Goal: Task Accomplishment & Management: Use online tool/utility

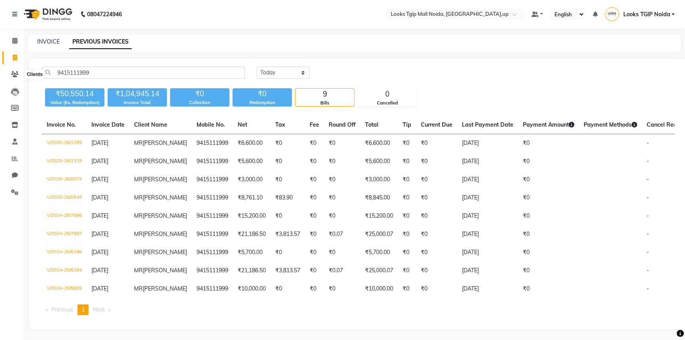
click at [16, 51] on link "Invoice" at bounding box center [11, 57] width 19 height 13
select select "service"
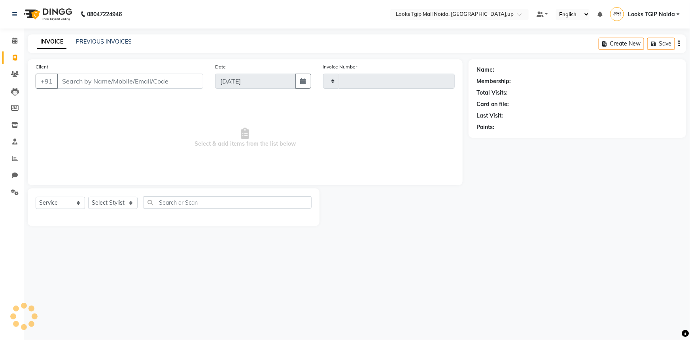
type input "3428"
select select "4358"
click at [109, 86] on input "Client" at bounding box center [130, 81] width 146 height 15
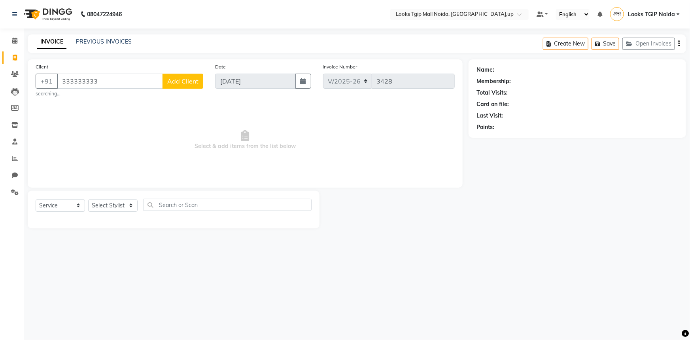
click at [110, 64] on div "Client [PHONE_NUMBER] Add Client searching..." at bounding box center [119, 79] width 179 height 35
click at [119, 82] on input "333333333" at bounding box center [110, 81] width 106 height 15
type input "3333333333"
select select "1: Object"
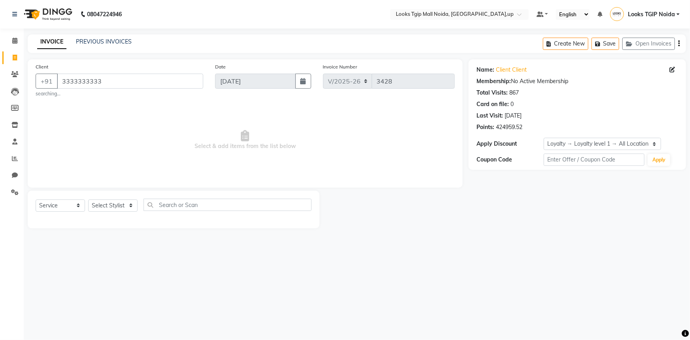
click at [123, 197] on div "Select Service Product Membership Package Voucher Prepaid Gift Card Select Styl…" at bounding box center [174, 210] width 292 height 38
click at [124, 206] on select "Select Stylist [PERSON_NAME] Arun_pdct [PERSON_NAME] Counter Sales Farooq Gauta…" at bounding box center [112, 205] width 49 height 12
select select "48133"
click at [88, 199] on select "Select Stylist [PERSON_NAME] Arun_pdct [PERSON_NAME] Counter Sales Farooq Gauta…" at bounding box center [112, 205] width 49 height 12
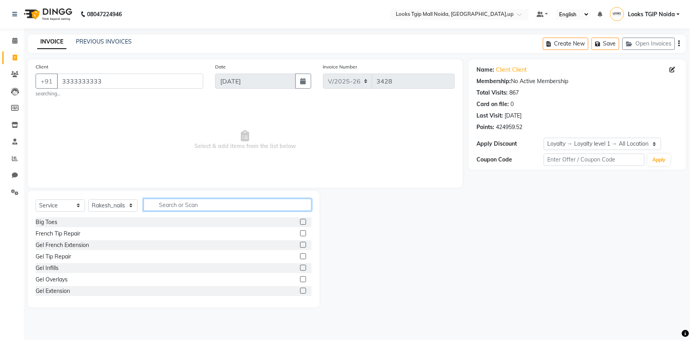
click at [217, 200] on input "text" at bounding box center [228, 204] width 168 height 12
type input "nail"
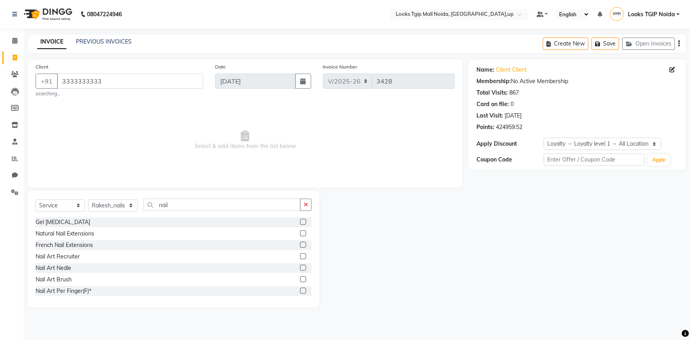
drag, startPoint x: 57, startPoint y: 277, endPoint x: 101, endPoint y: 240, distance: 57.2
click at [57, 277] on div "Nail Art Brush" at bounding box center [54, 279] width 36 height 8
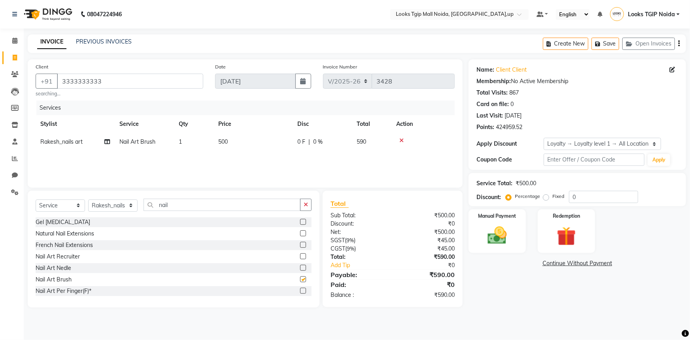
checkbox input "false"
click at [257, 157] on div "Services Stylist Service Qty Price Disc Total Action Rakesh_nails art Nail Art …" at bounding box center [245, 139] width 419 height 79
click at [277, 142] on td "500" at bounding box center [252, 142] width 79 height 18
select select "48133"
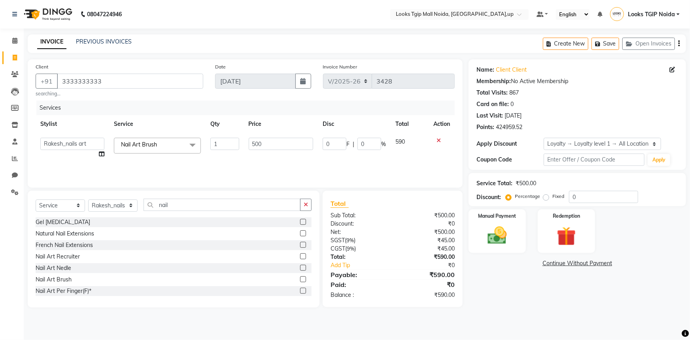
click at [165, 123] on table "Stylist Service Qty Price Disc Total Action [PERSON_NAME] Arjun_pdct Arun_pdct …" at bounding box center [245, 139] width 419 height 48
type input "340"
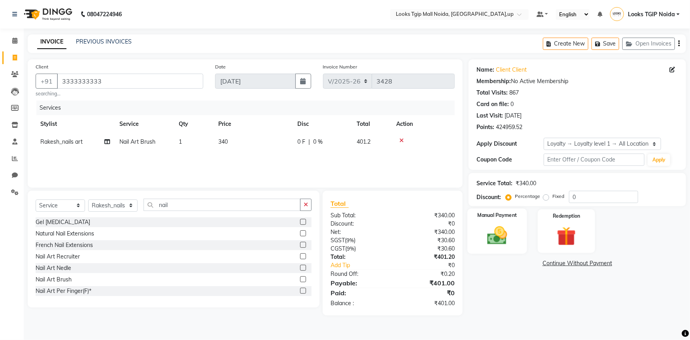
click at [514, 245] on div "Manual Payment" at bounding box center [497, 230] width 60 height 45
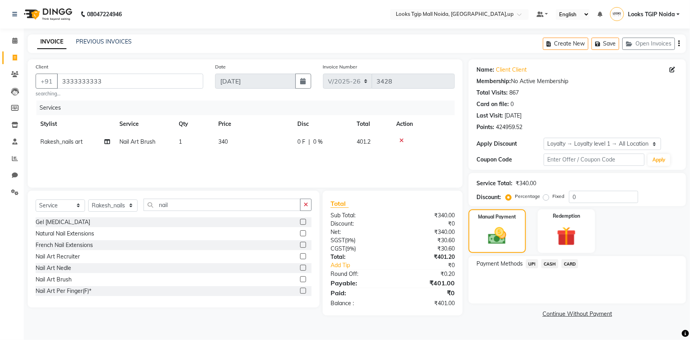
click at [532, 264] on span "UPI" at bounding box center [532, 263] width 12 height 9
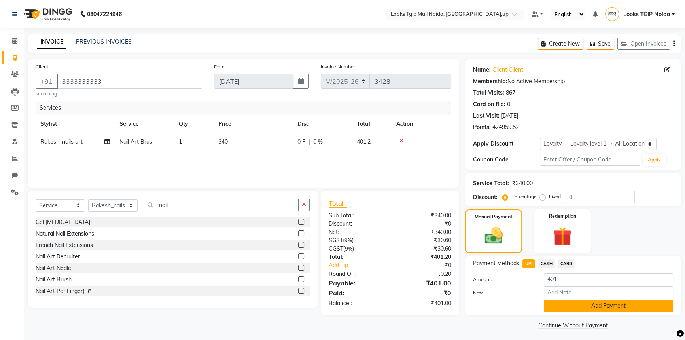
click at [567, 299] on button "Add Payment" at bounding box center [608, 305] width 129 height 12
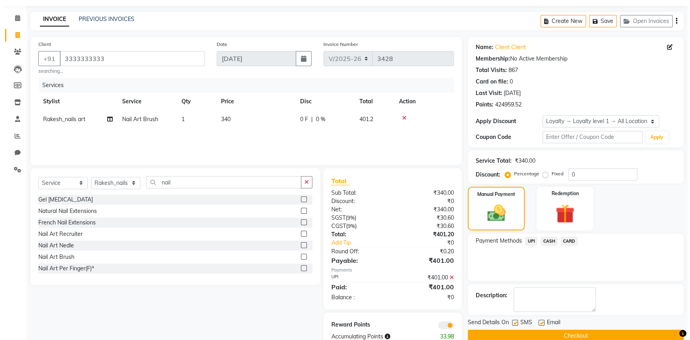
scroll to position [43, 0]
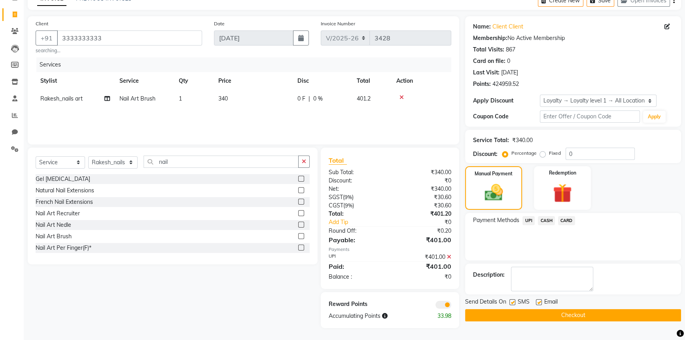
click at [512, 299] on label at bounding box center [512, 302] width 6 height 6
click at [512, 300] on input "checkbox" at bounding box center [511, 302] width 5 height 5
checkbox input "false"
click at [439, 302] on span at bounding box center [443, 304] width 16 height 8
click at [451, 306] on input "checkbox" at bounding box center [451, 306] width 0 height 0
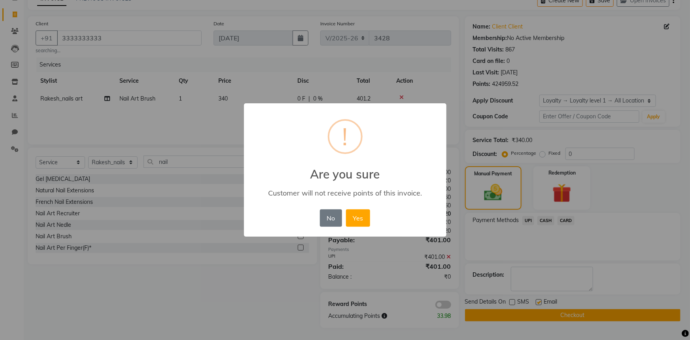
click at [346, 209] on button "Yes" at bounding box center [358, 217] width 24 height 17
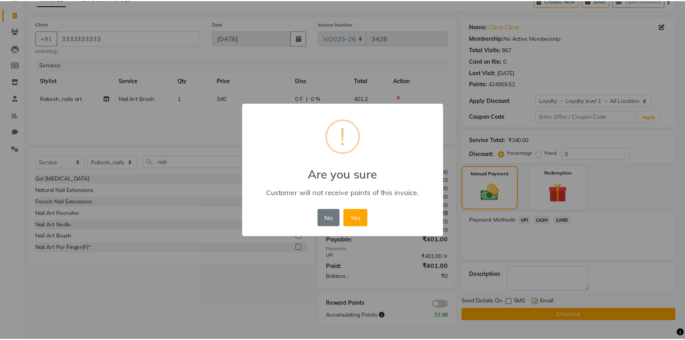
scroll to position [36, 0]
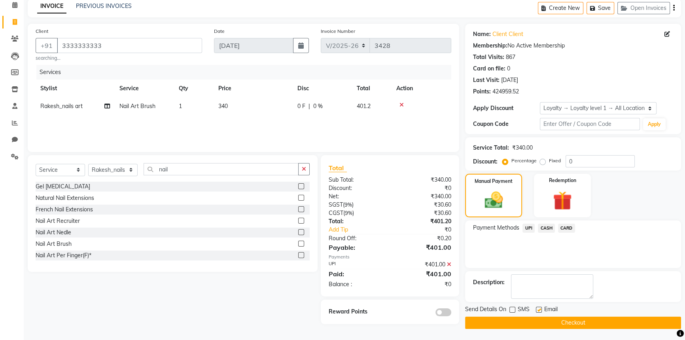
click at [546, 317] on button "Checkout" at bounding box center [573, 322] width 216 height 12
